Goal: Transaction & Acquisition: Purchase product/service

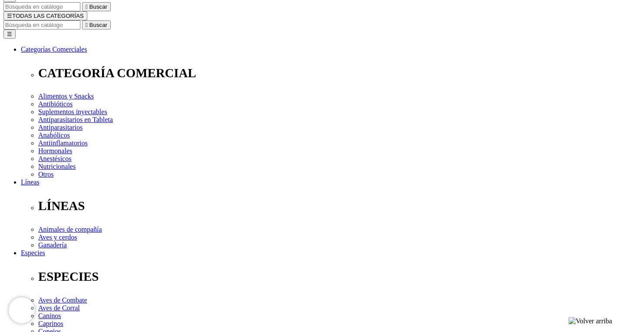
scroll to position [87, 0]
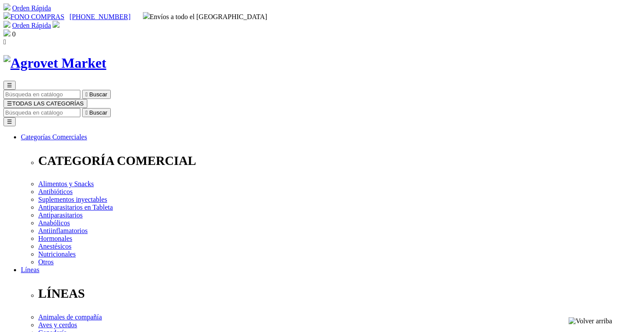
select select "0"
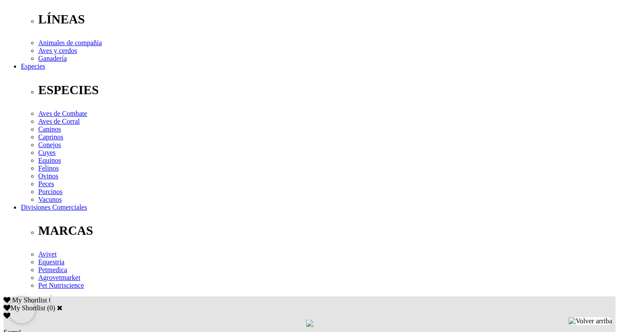
scroll to position [260, 0]
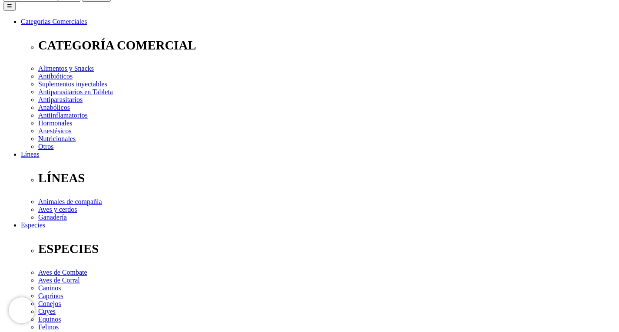
scroll to position [0, 0]
